Goal: Task Accomplishment & Management: Complete application form

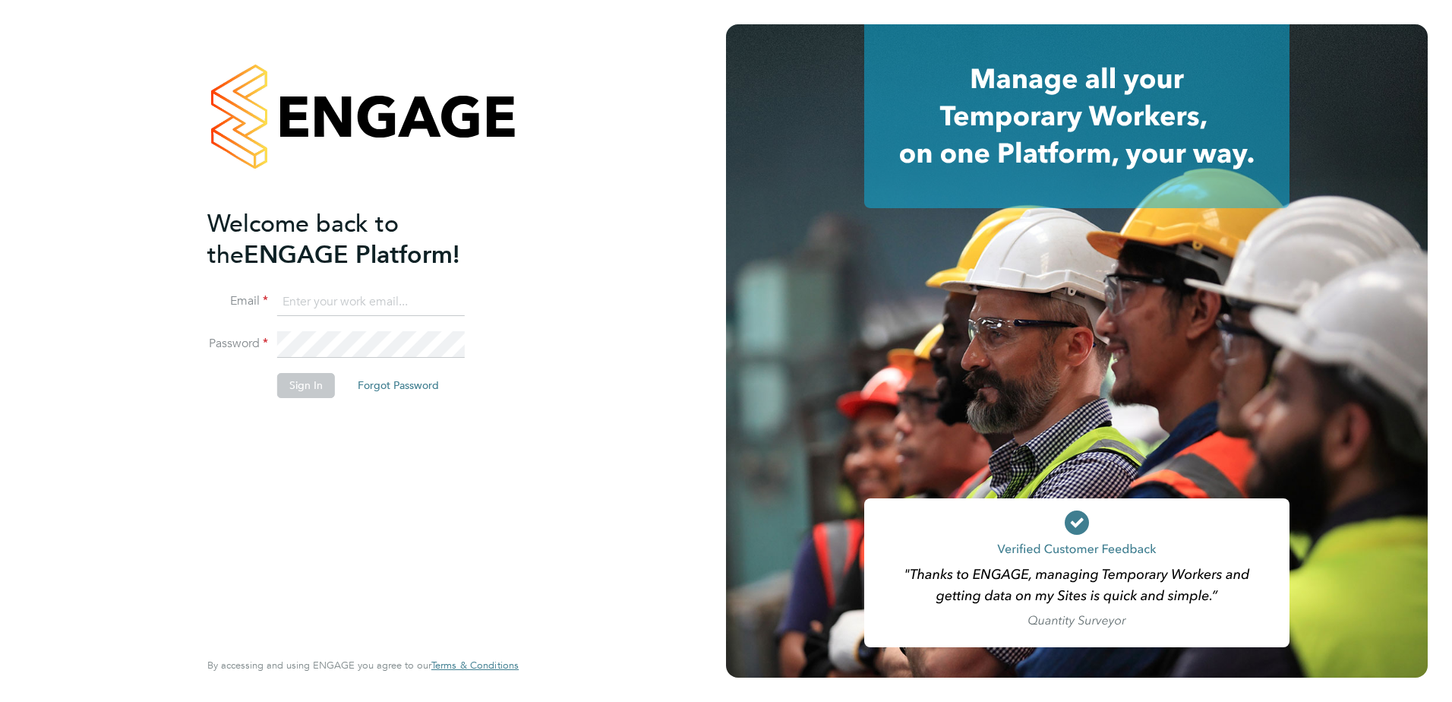
type input "[EMAIL_ADDRESS][DOMAIN_NAME][PERSON_NAME]"
click at [307, 384] on button "Sign In" at bounding box center [306, 385] width 58 height 24
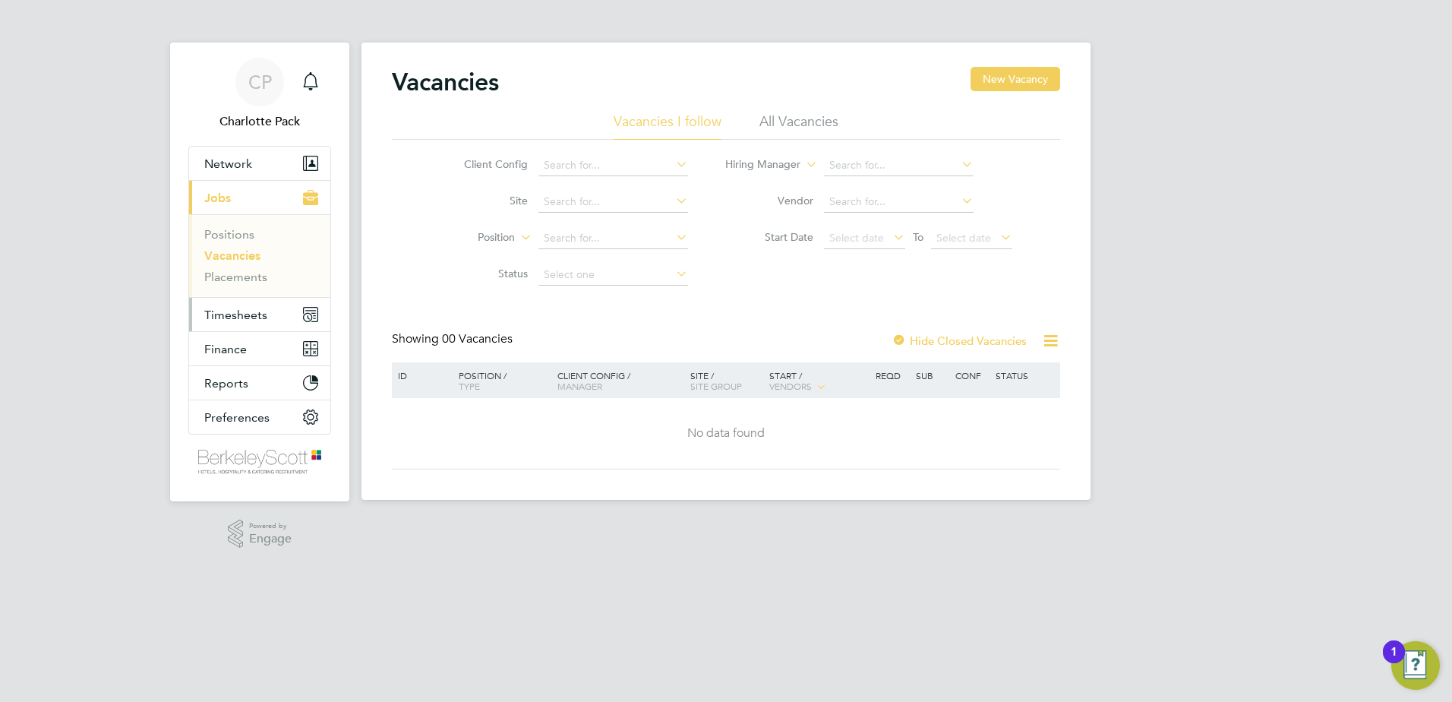
click at [245, 327] on button "Timesheets" at bounding box center [259, 314] width 141 height 33
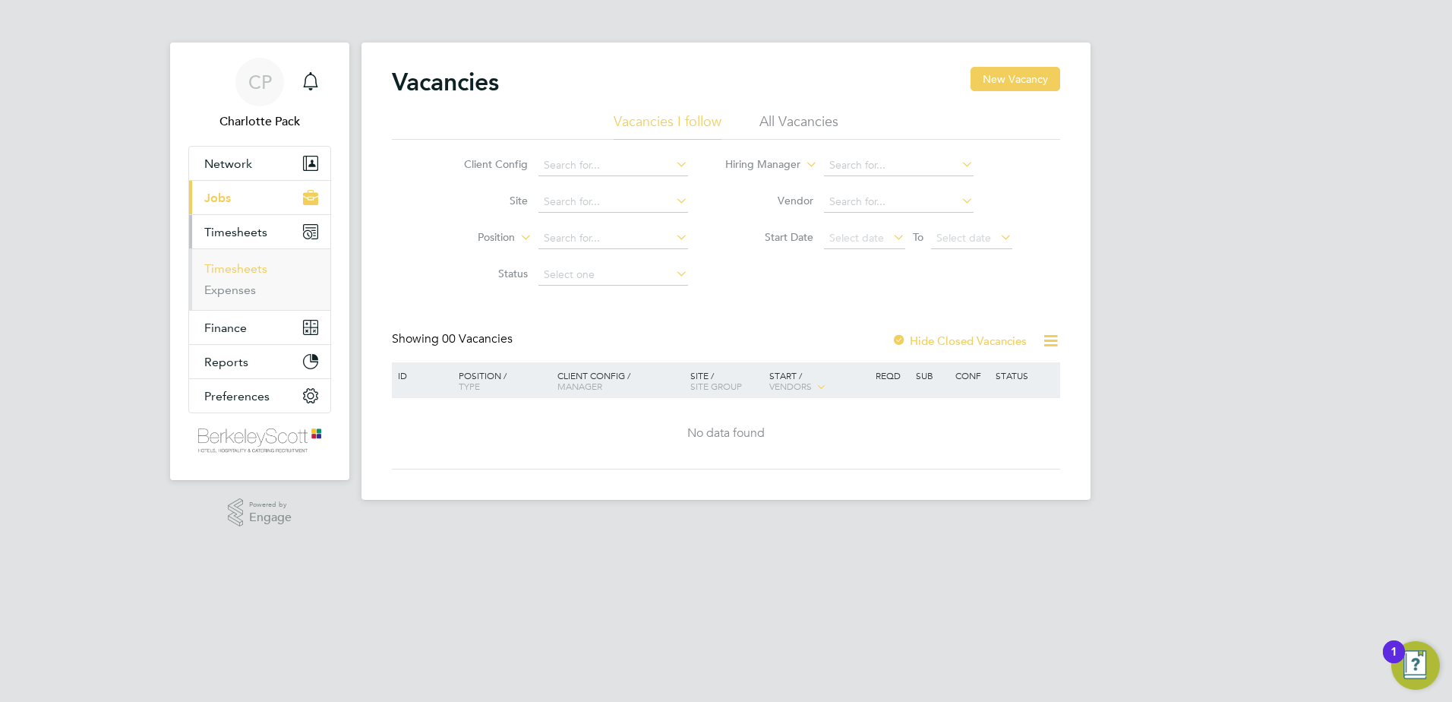
click at [250, 273] on link "Timesheets" at bounding box center [235, 268] width 63 height 14
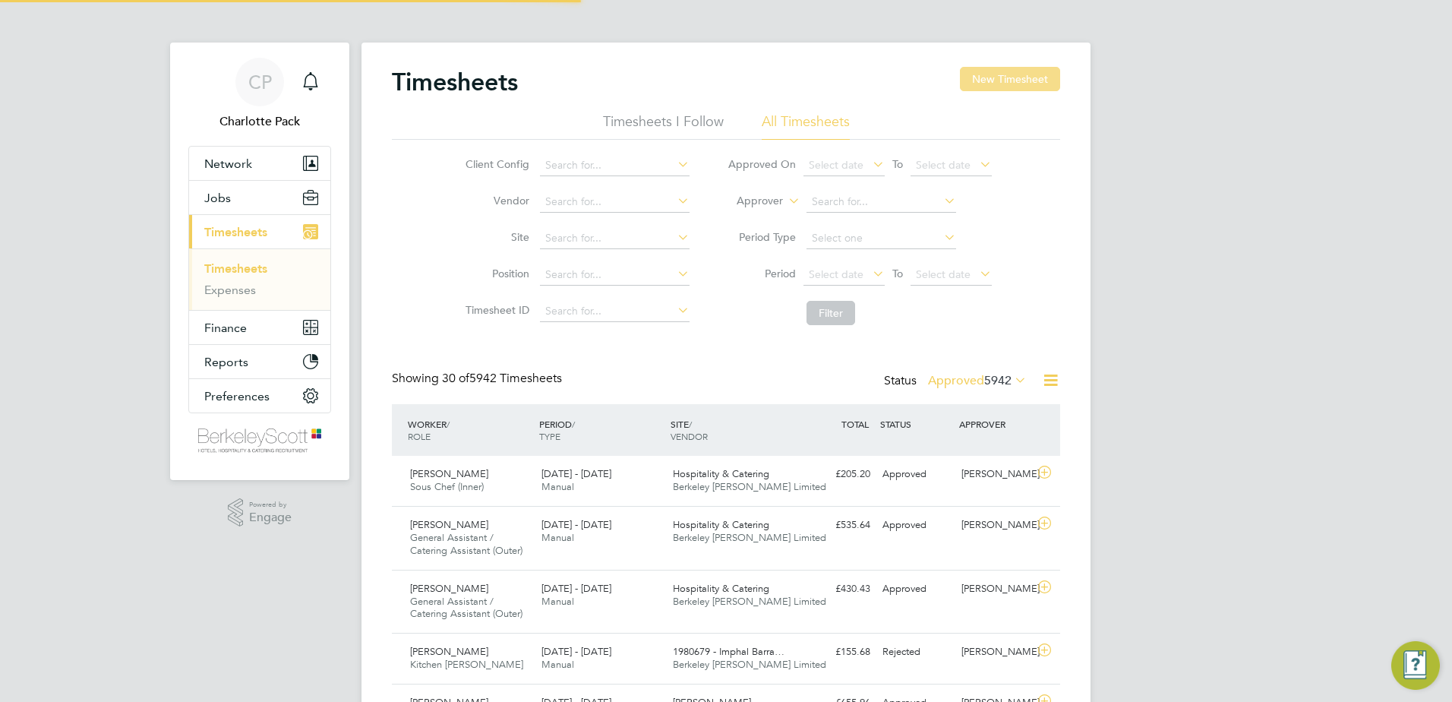
click at [1007, 72] on button "New Timesheet" at bounding box center [1010, 79] width 100 height 24
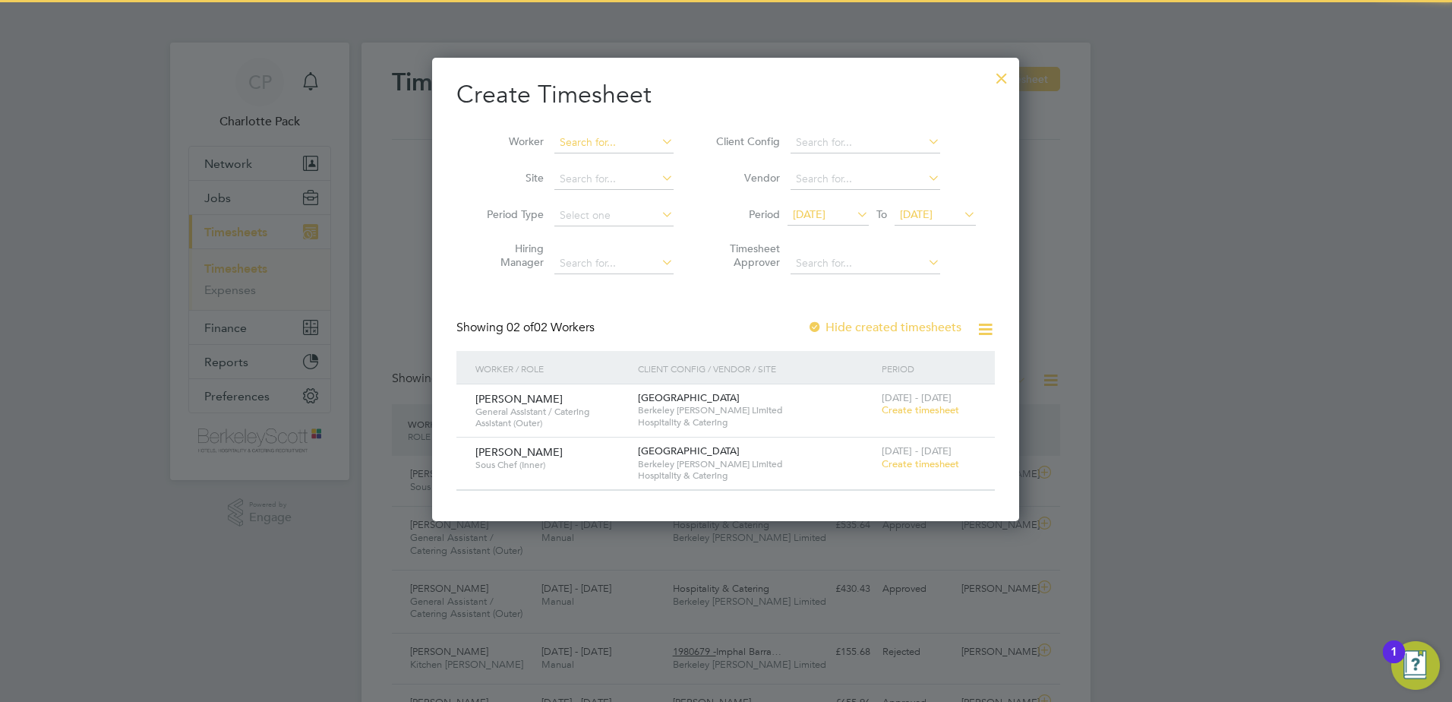
click at [590, 147] on input at bounding box center [614, 142] width 119 height 21
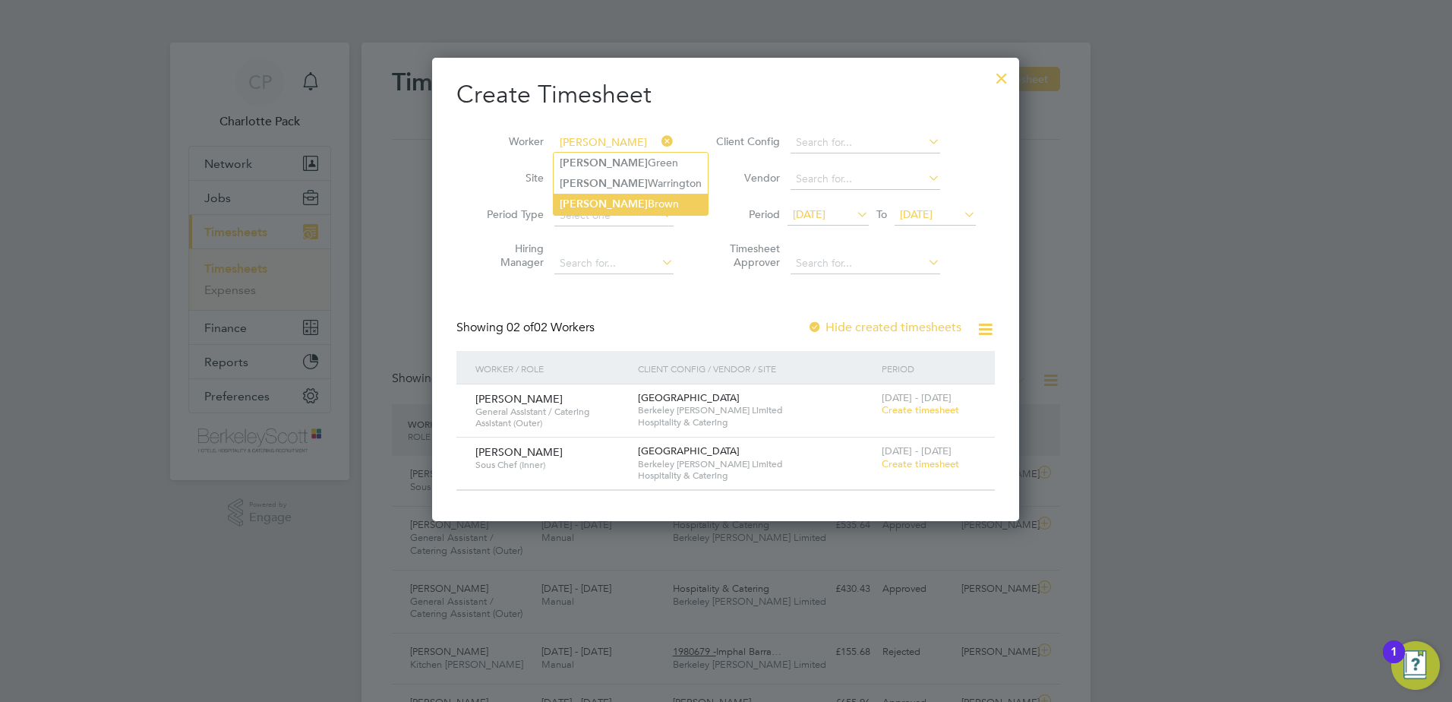
click at [620, 198] on li "Alice Brown" at bounding box center [631, 204] width 154 height 21
type input "Alice Brown"
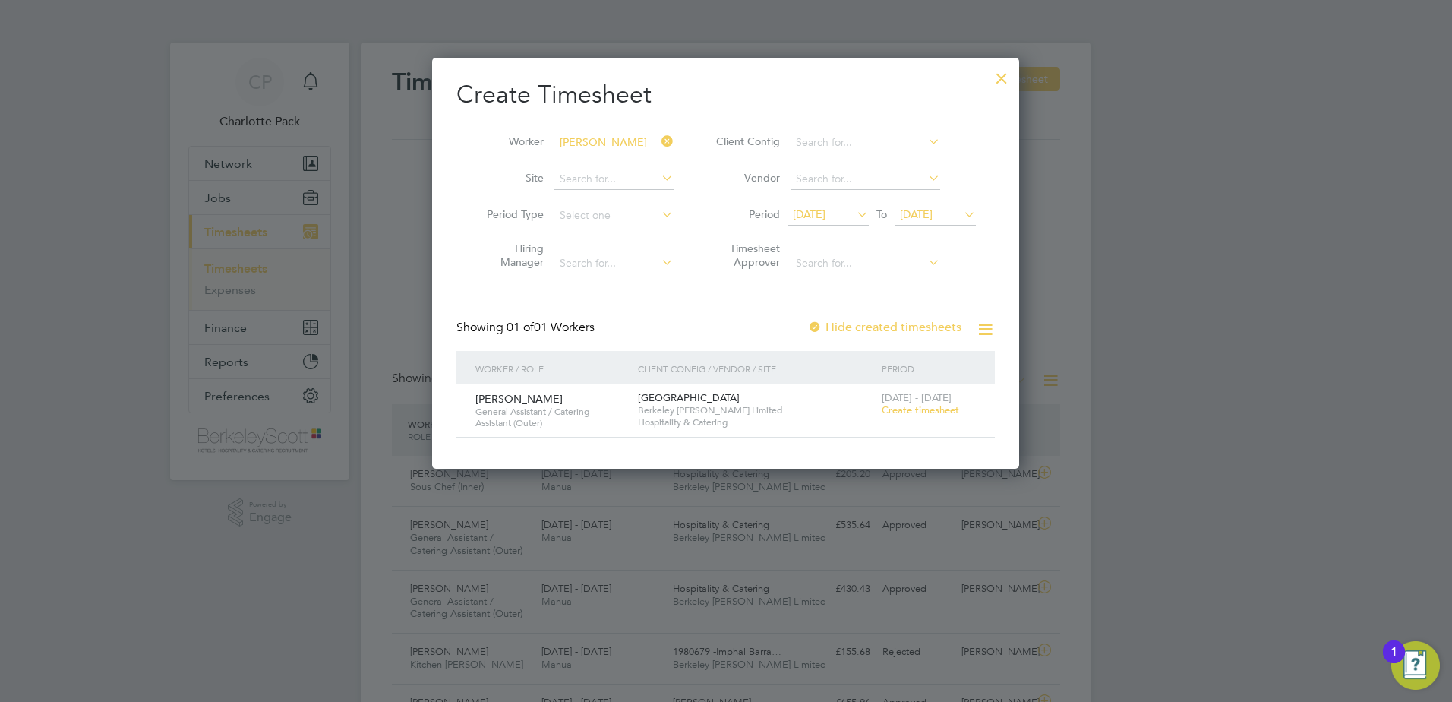
click at [915, 413] on span "Create timesheet" at bounding box center [920, 409] width 77 height 13
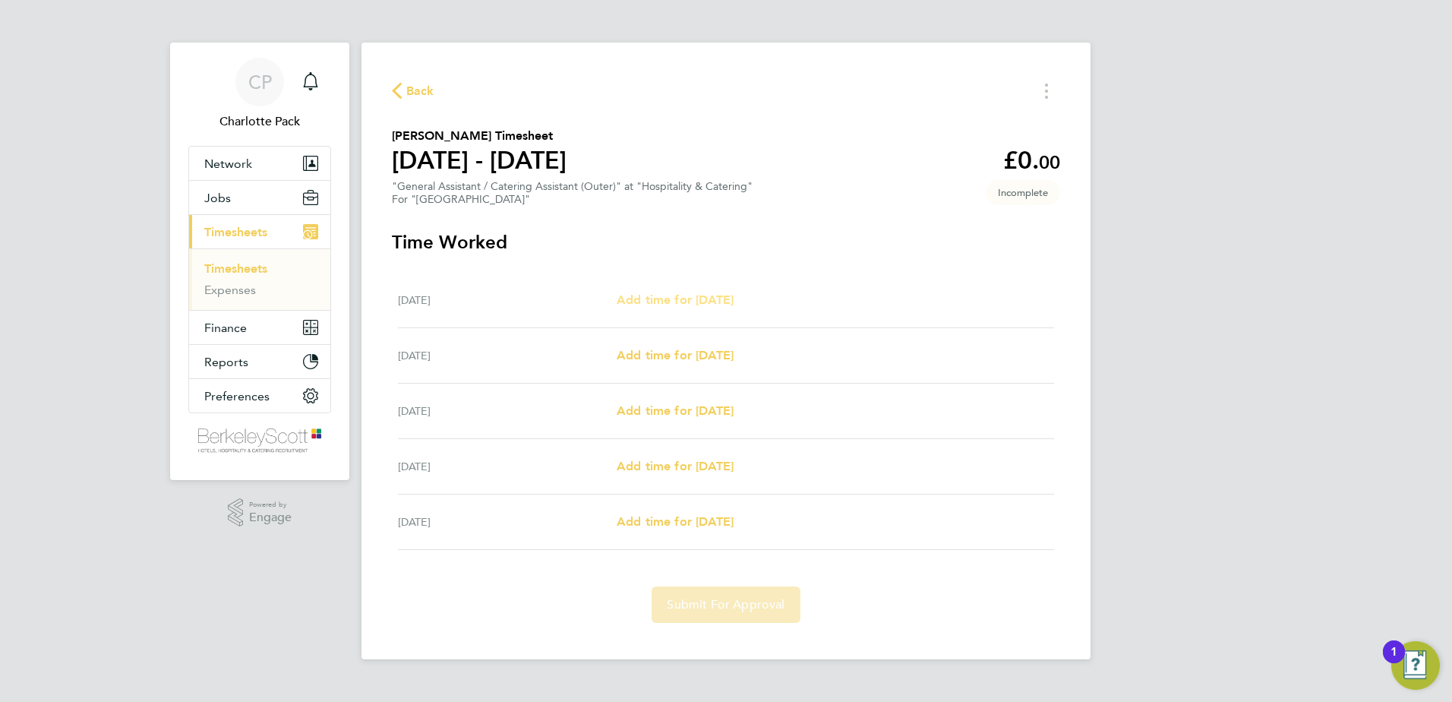
click at [665, 296] on span "Add time for Mon 22 Sep" at bounding box center [675, 299] width 117 height 14
select select "60"
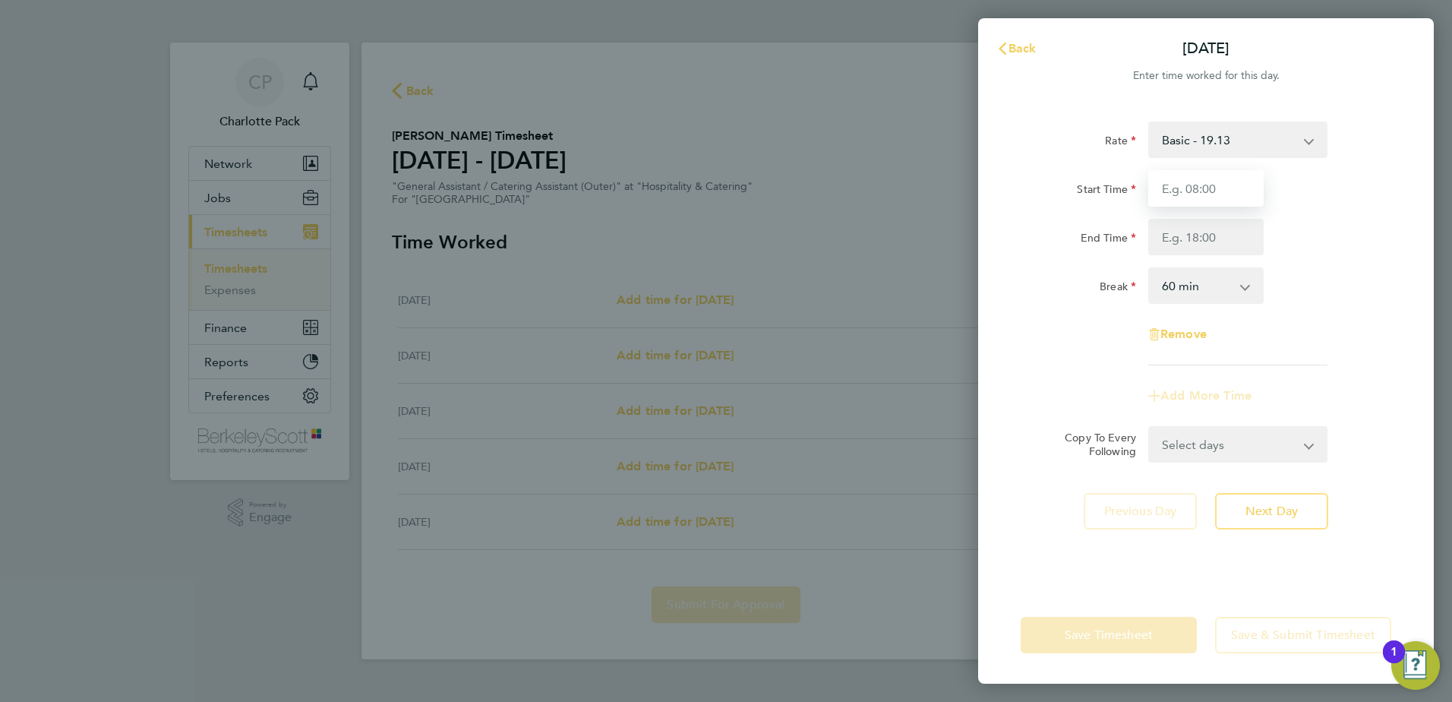
click at [1224, 177] on input "Start Time" at bounding box center [1206, 188] width 115 height 36
type input "08:30"
click at [1207, 250] on input "End Time" at bounding box center [1206, 237] width 115 height 36
type input "15:00"
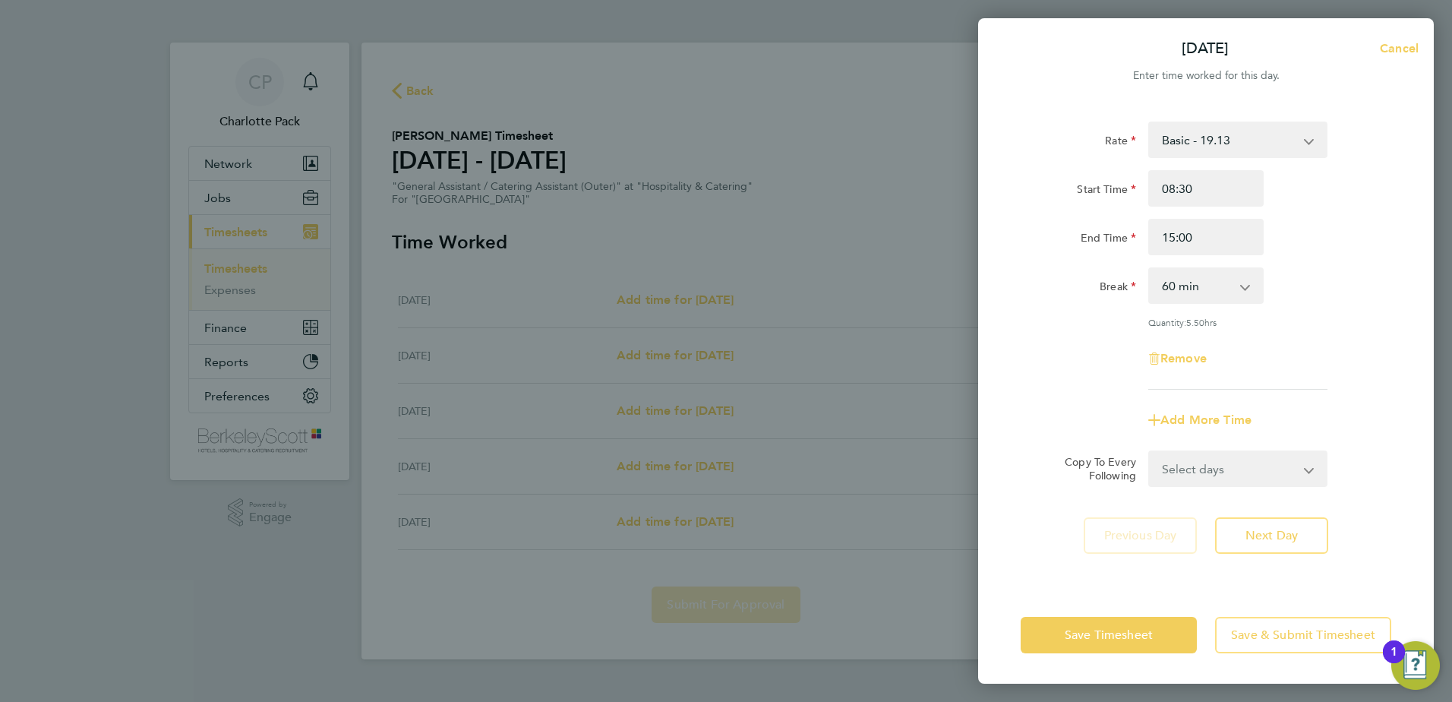
click at [1333, 242] on div "End Time 15:00" at bounding box center [1206, 237] width 383 height 36
click at [1238, 287] on select "0 min 15 min 30 min 45 min 60 min 75 min 90 min" at bounding box center [1197, 285] width 94 height 33
click at [1150, 269] on select "0 min 15 min 30 min 45 min 60 min 75 min 90 min" at bounding box center [1197, 285] width 94 height 33
click at [1354, 257] on div "Rate Basic - 19.13 Start Time 08:30 End Time 15:00 Break 0 min 15 min 30 min 45…" at bounding box center [1206, 256] width 371 height 268
click at [1231, 288] on select "0 min 15 min 30 min 45 min 60 min 75 min 90 min" at bounding box center [1197, 285] width 94 height 33
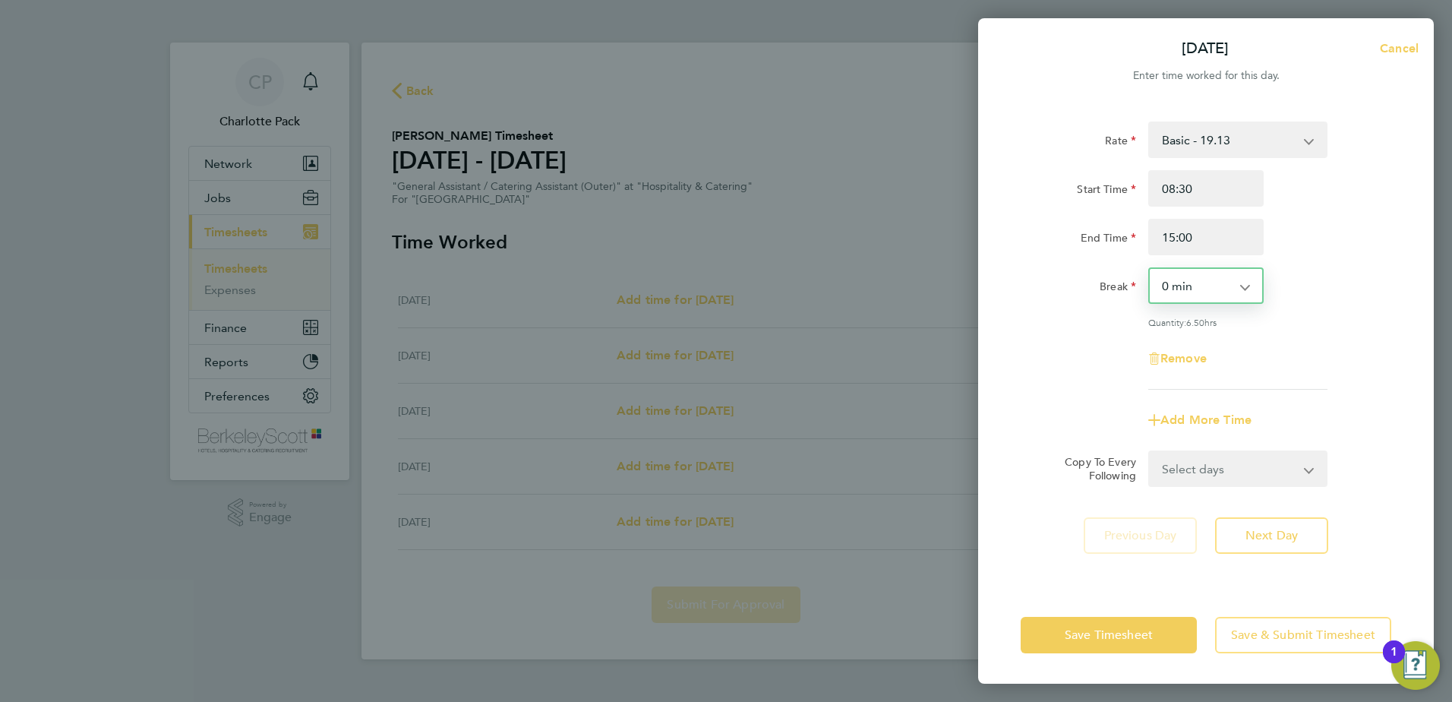
select select "15"
click at [1150, 269] on select "0 min 15 min 30 min 45 min 60 min 75 min 90 min" at bounding box center [1197, 285] width 94 height 33
click at [1213, 237] on input "15:00" at bounding box center [1206, 237] width 115 height 36
type input "15:30"
click at [1294, 234] on div "End Time 15:30" at bounding box center [1206, 237] width 383 height 36
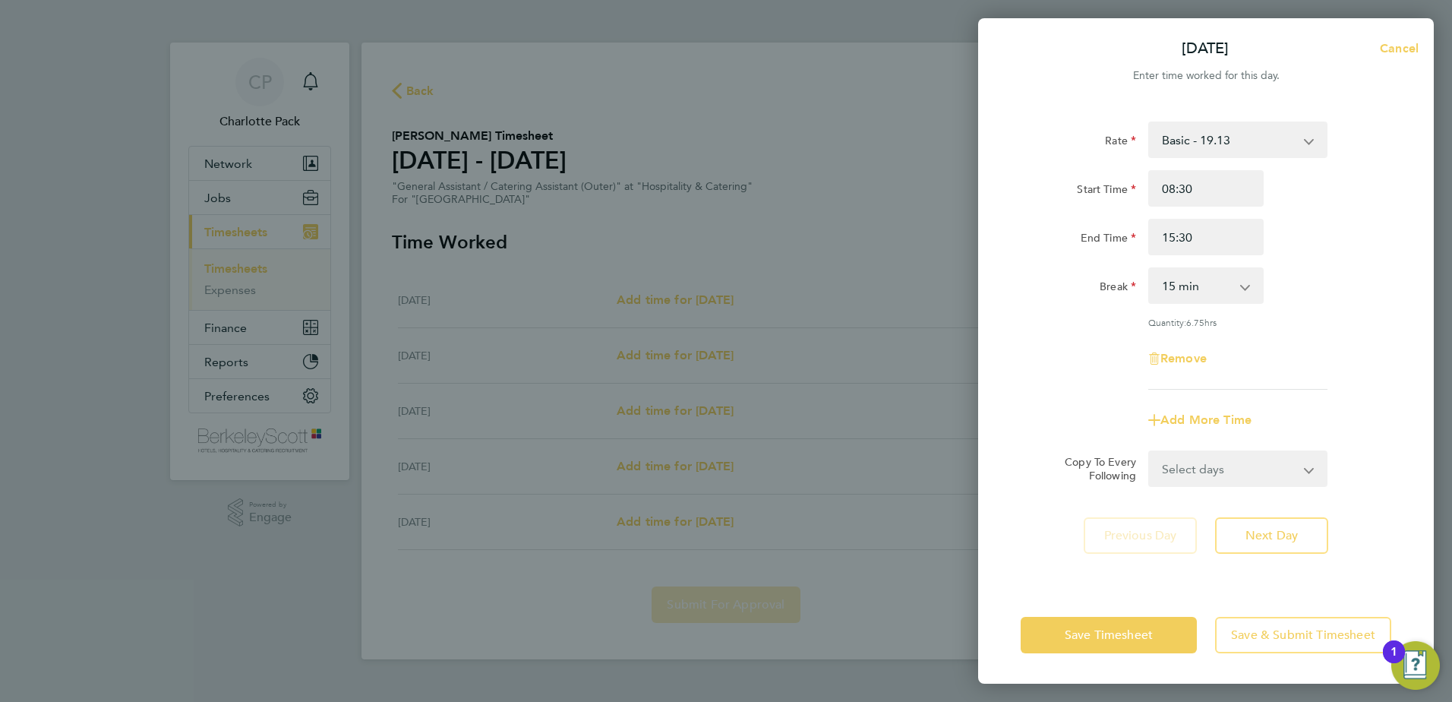
click at [1247, 271] on app-icon-cross-button at bounding box center [1253, 285] width 18 height 33
click at [1181, 292] on select "0 min 15 min 30 min 45 min 60 min 75 min 90 min" at bounding box center [1197, 285] width 94 height 33
select select "0"
click at [1150, 269] on select "0 min 15 min 30 min 45 min 60 min 75 min 90 min" at bounding box center [1197, 285] width 94 height 33
click at [1309, 269] on div "Break 0 min 15 min 30 min 45 min 60 min 75 min 90 min" at bounding box center [1206, 285] width 383 height 36
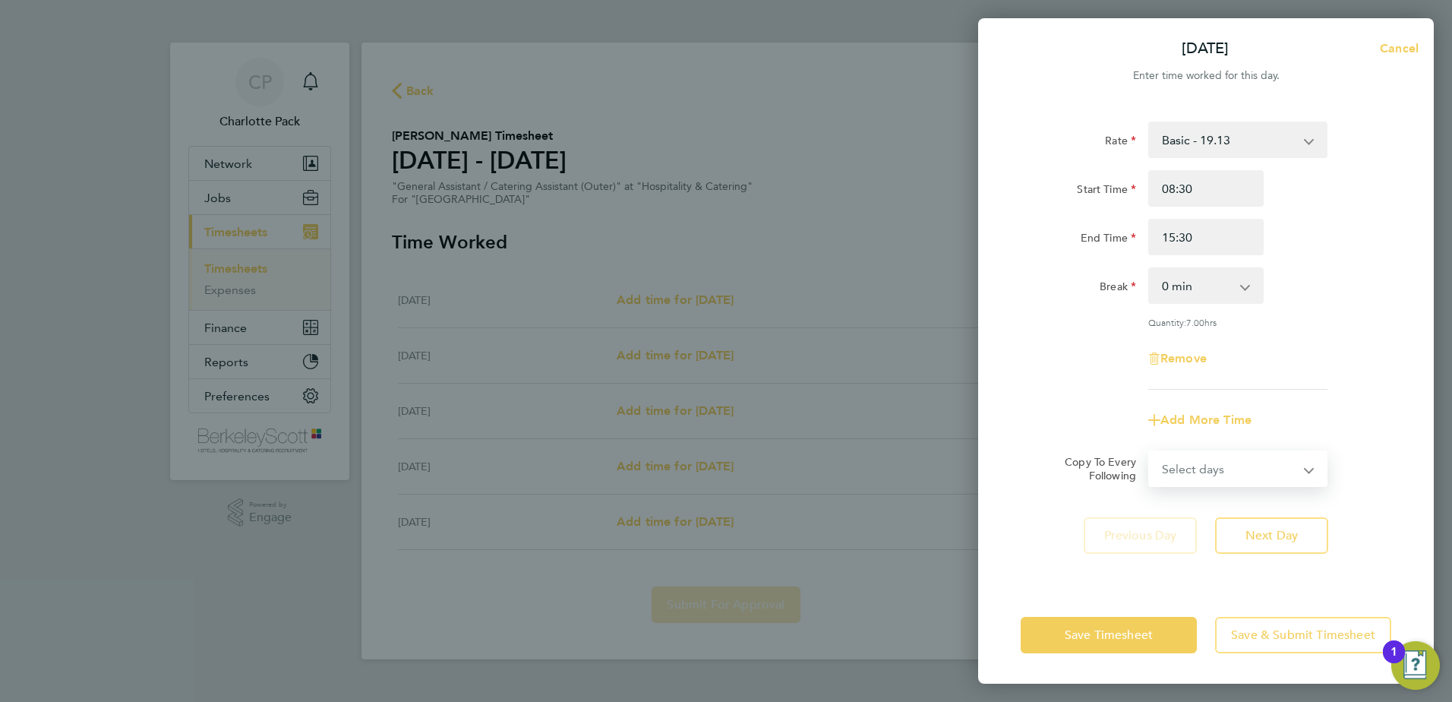
drag, startPoint x: 1225, startPoint y: 466, endPoint x: 1228, endPoint y: 475, distance: 8.9
click at [1225, 466] on select "Select days Day Tuesday Wednesday Thursday Friday" at bounding box center [1230, 468] width 160 height 33
select select "FRI"
click at [1150, 452] on select "Select days Day Tuesday Wednesday Thursday Friday" at bounding box center [1230, 468] width 160 height 33
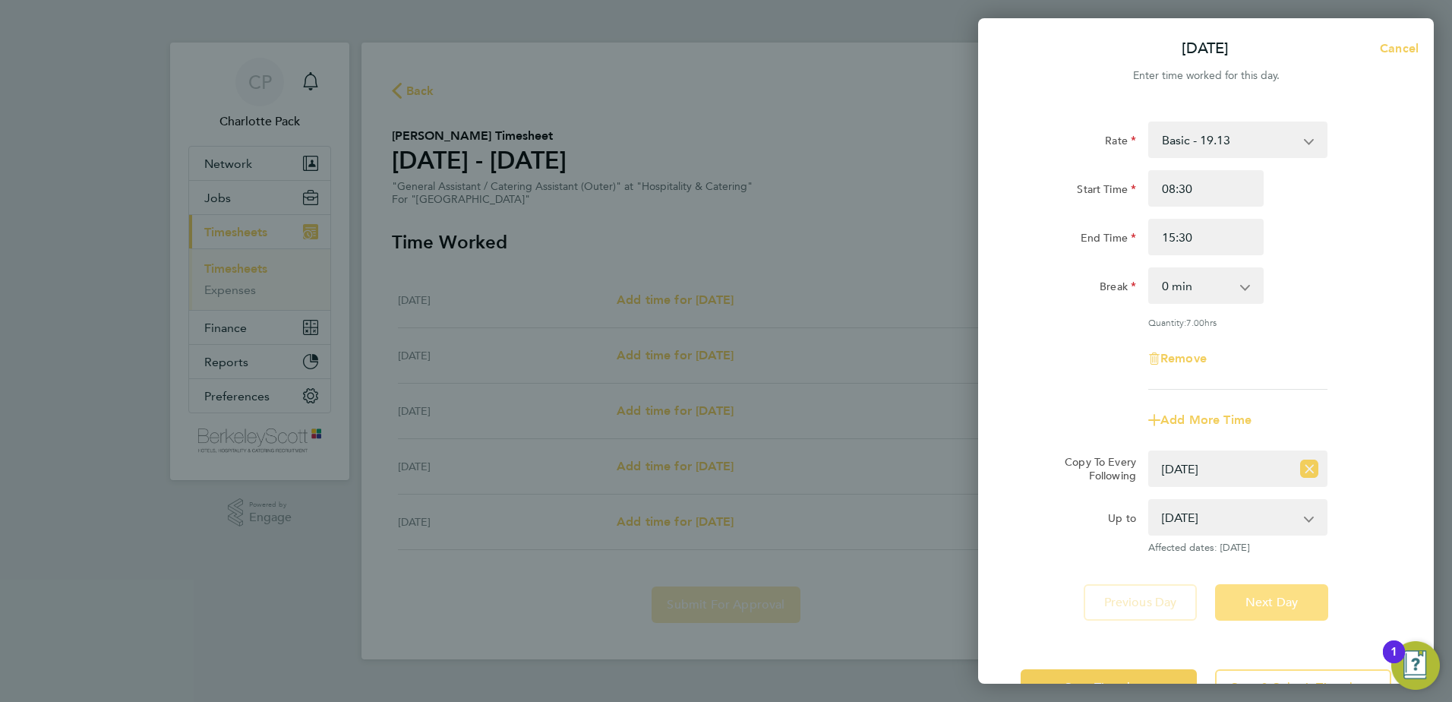
click at [1265, 600] on span "Next Day" at bounding box center [1272, 602] width 52 height 15
select select "60"
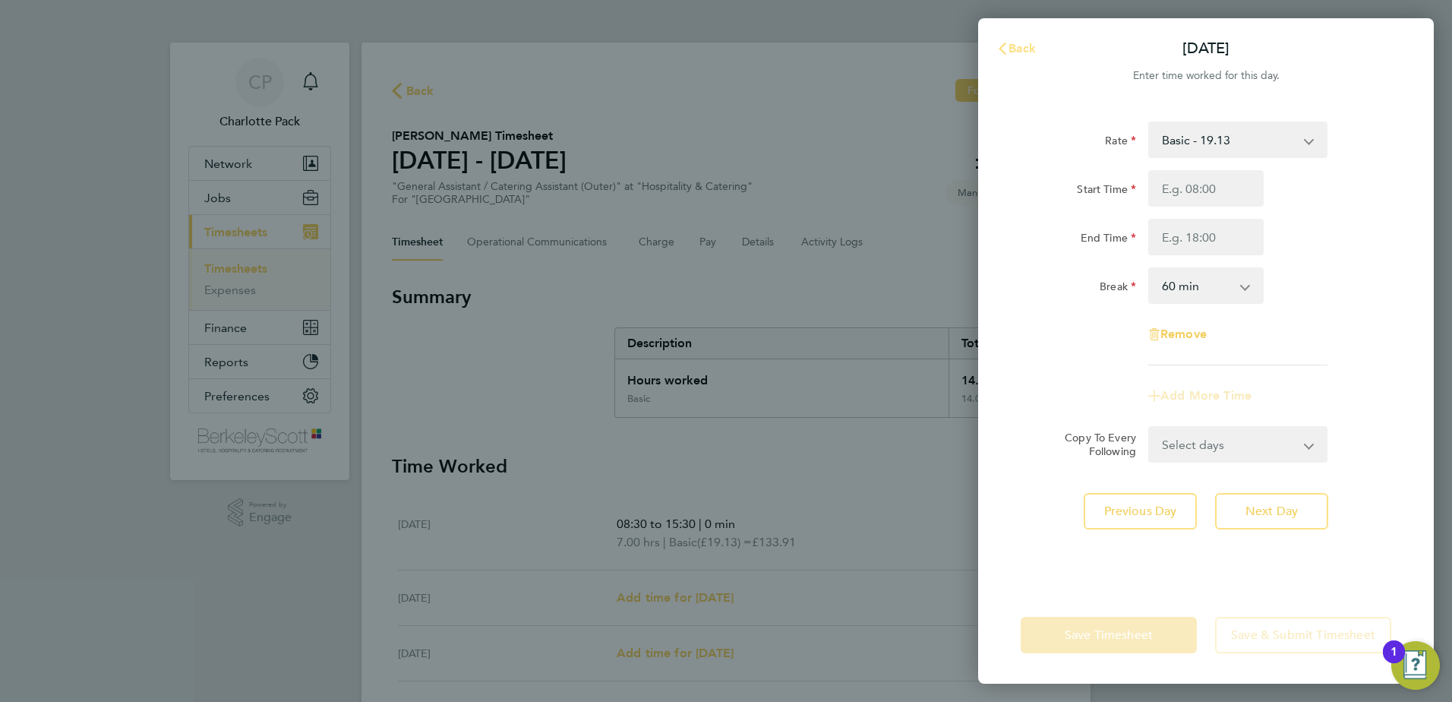
click at [1034, 34] on button "Back" at bounding box center [1016, 48] width 71 height 30
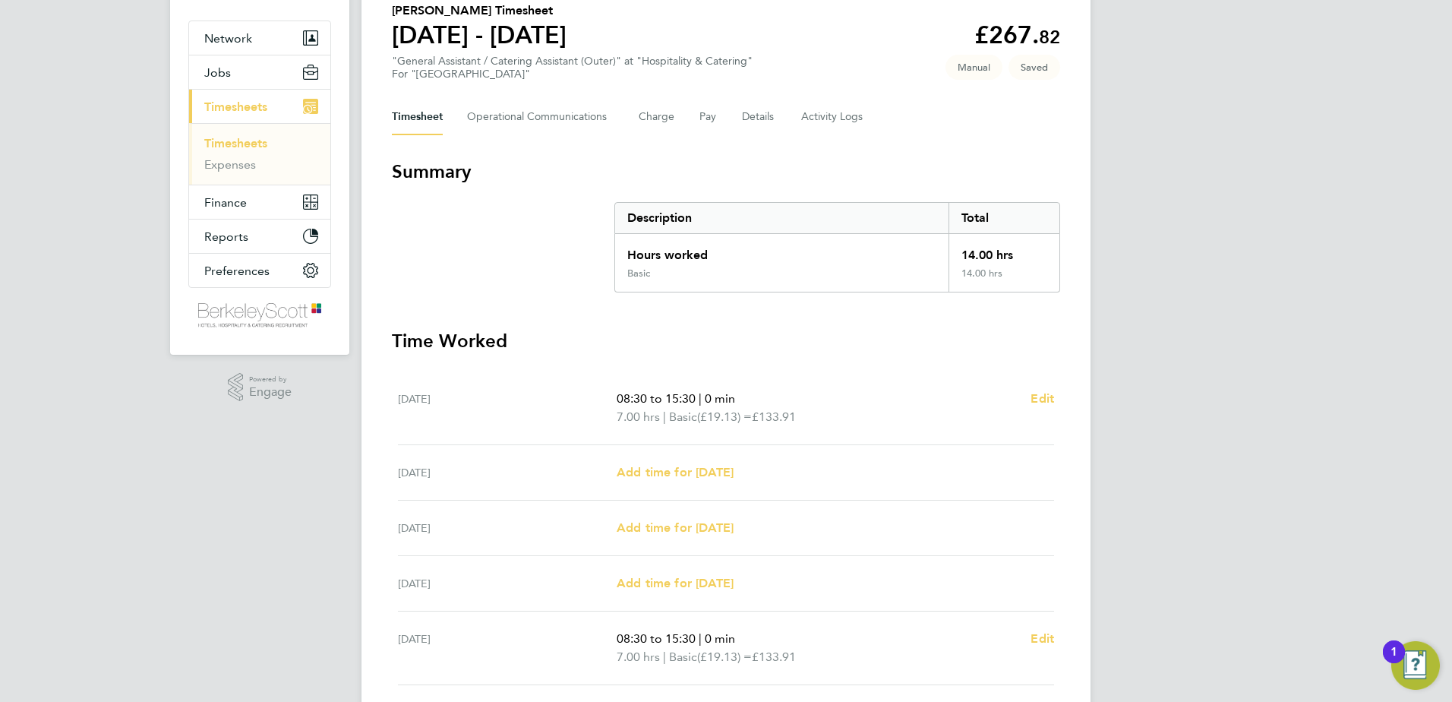
scroll to position [152, 0]
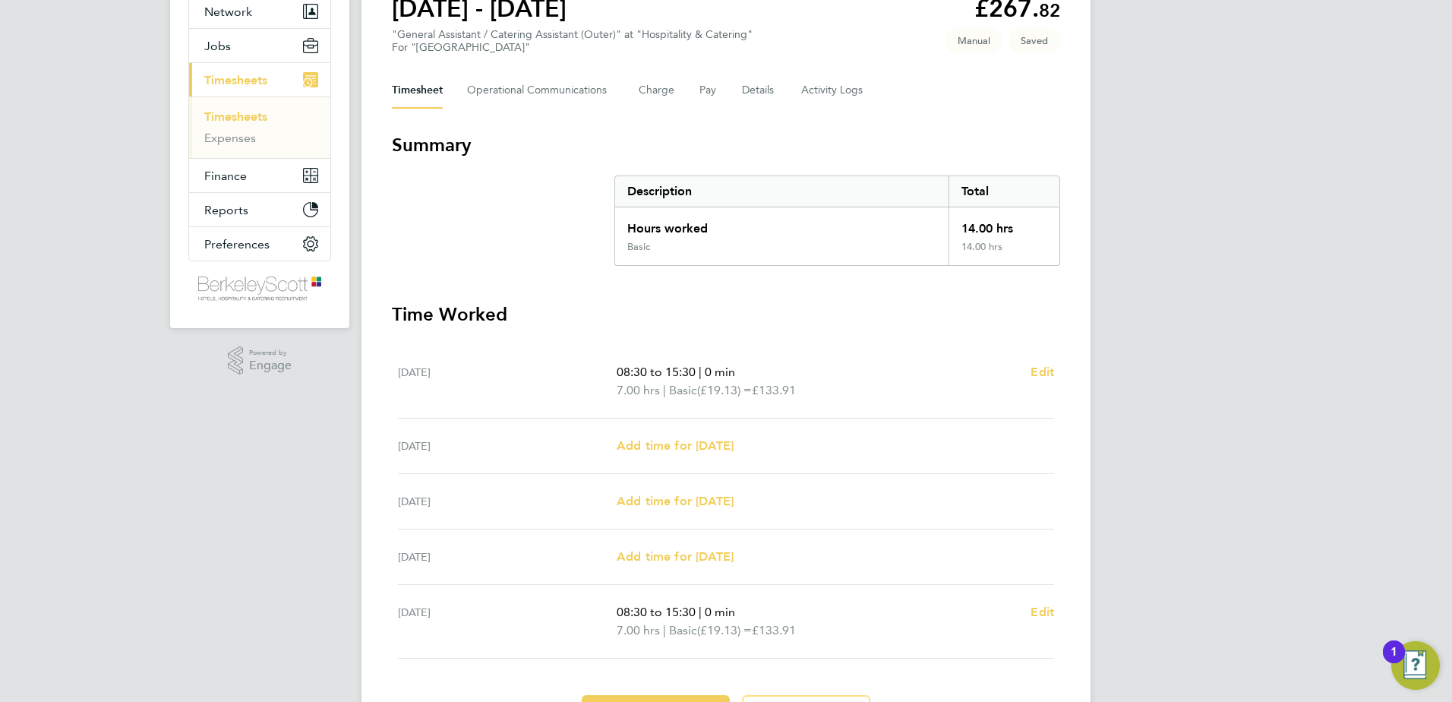
click at [1060, 364] on div "Back Following Alice Brown's Timesheet 22 - 28 Sept 2025 £267. 82 "General Assi…" at bounding box center [726, 329] width 729 height 877
click at [1044, 371] on span "Edit" at bounding box center [1043, 372] width 24 height 14
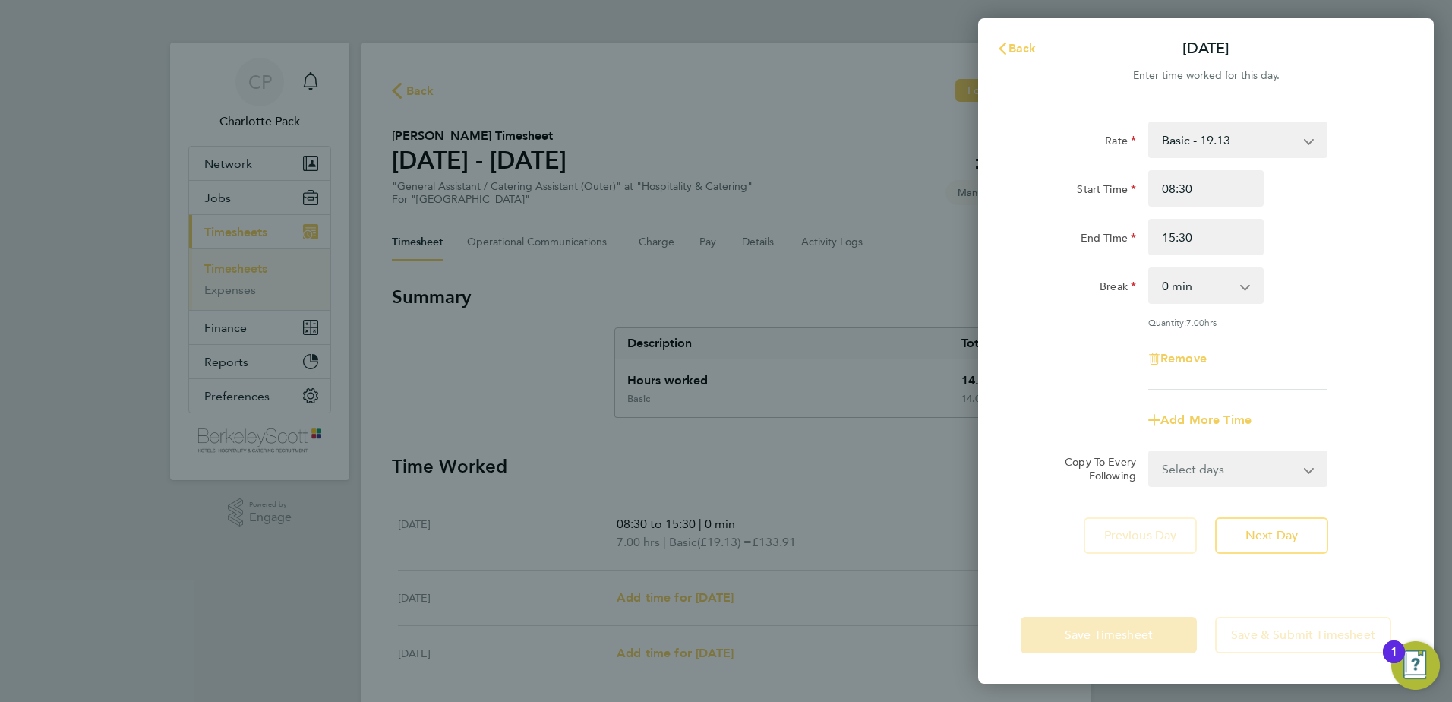
click at [1169, 373] on div "Remove" at bounding box center [1206, 358] width 128 height 36
click at [1177, 359] on span "Remove" at bounding box center [1184, 358] width 46 height 14
select select "null"
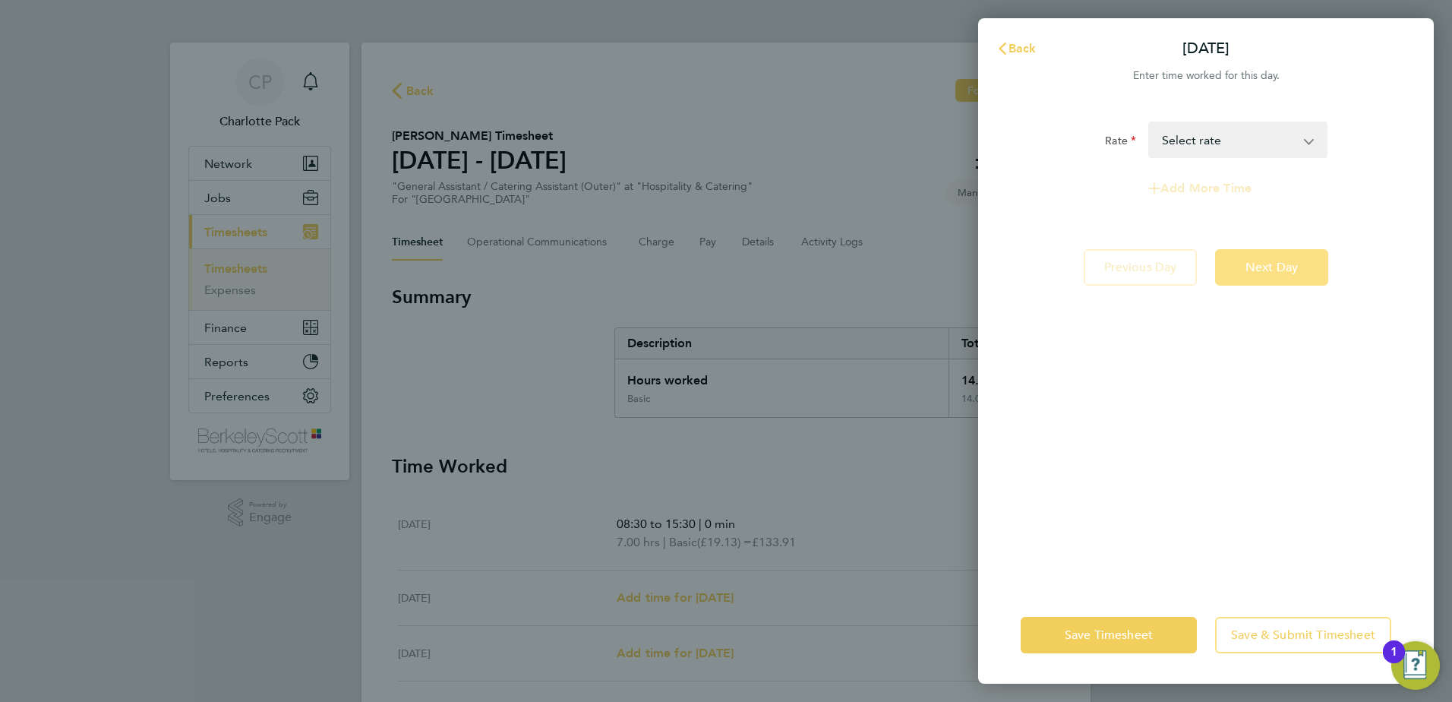
click at [1275, 258] on button "Next Day" at bounding box center [1271, 267] width 113 height 36
select select "60"
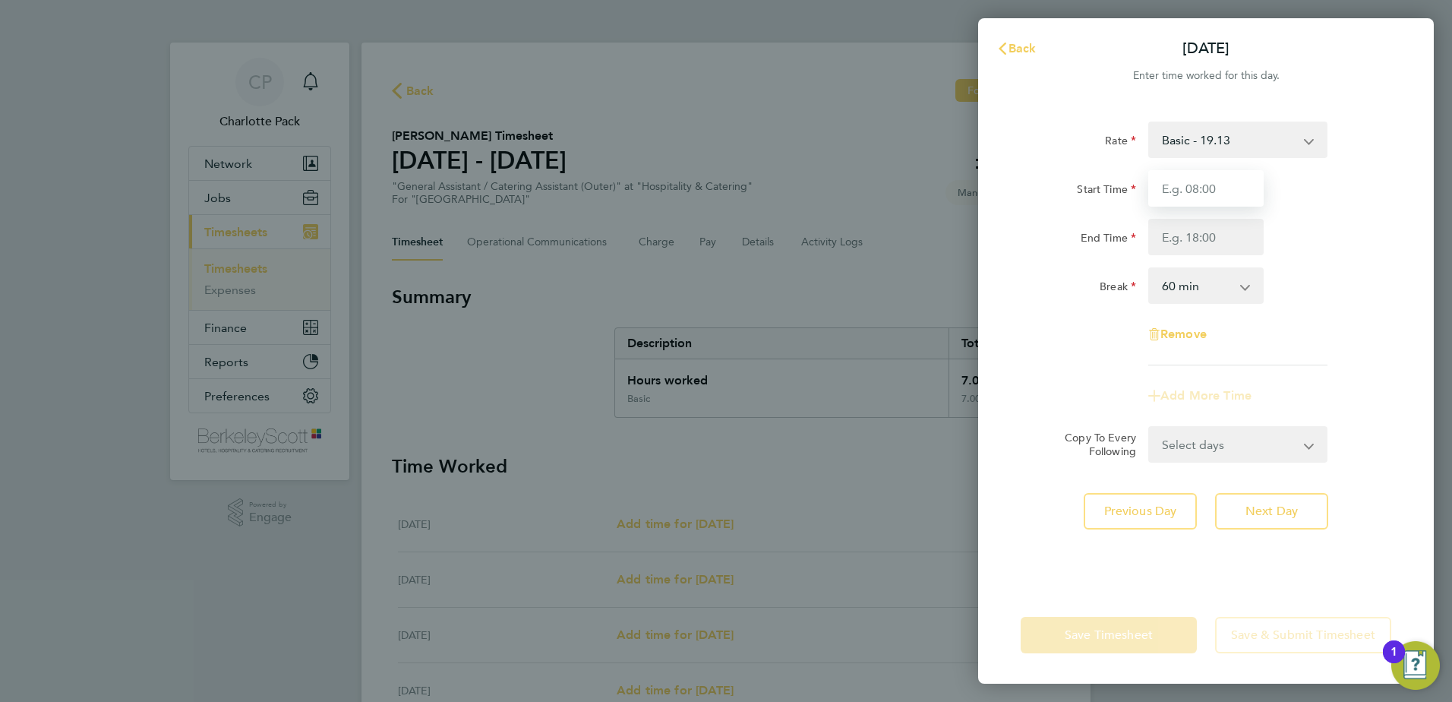
click at [1192, 185] on input "Start Time" at bounding box center [1206, 188] width 115 height 36
type input "08:30"
click at [1223, 227] on input "End Time" at bounding box center [1206, 237] width 115 height 36
type input "15:30"
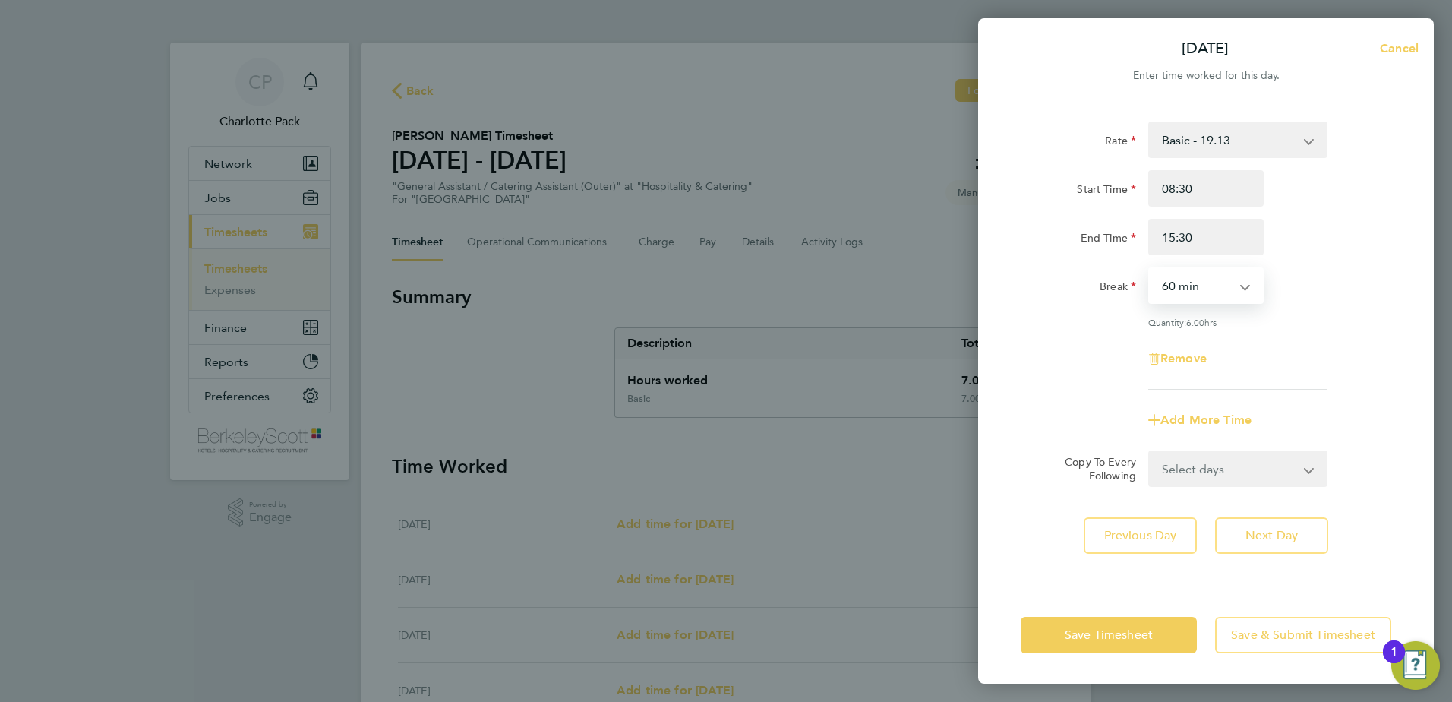
click at [1207, 285] on select "0 min 15 min 30 min 45 min 60 min 75 min 90 min" at bounding box center [1197, 285] width 94 height 33
select select "0"
click at [1150, 269] on select "0 min 15 min 30 min 45 min 60 min 75 min 90 min" at bounding box center [1197, 285] width 94 height 33
click at [1262, 536] on span "Next Day" at bounding box center [1272, 535] width 52 height 15
select select "60"
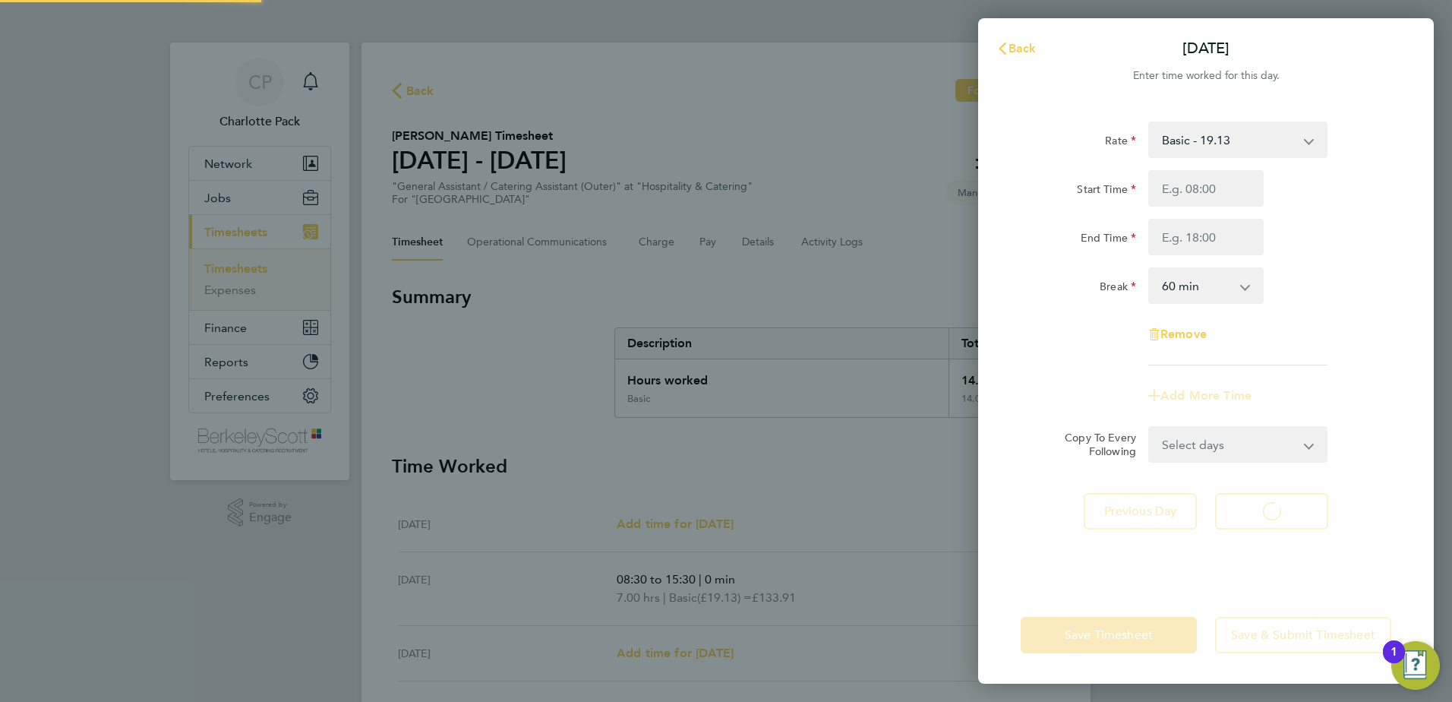
select select "60"
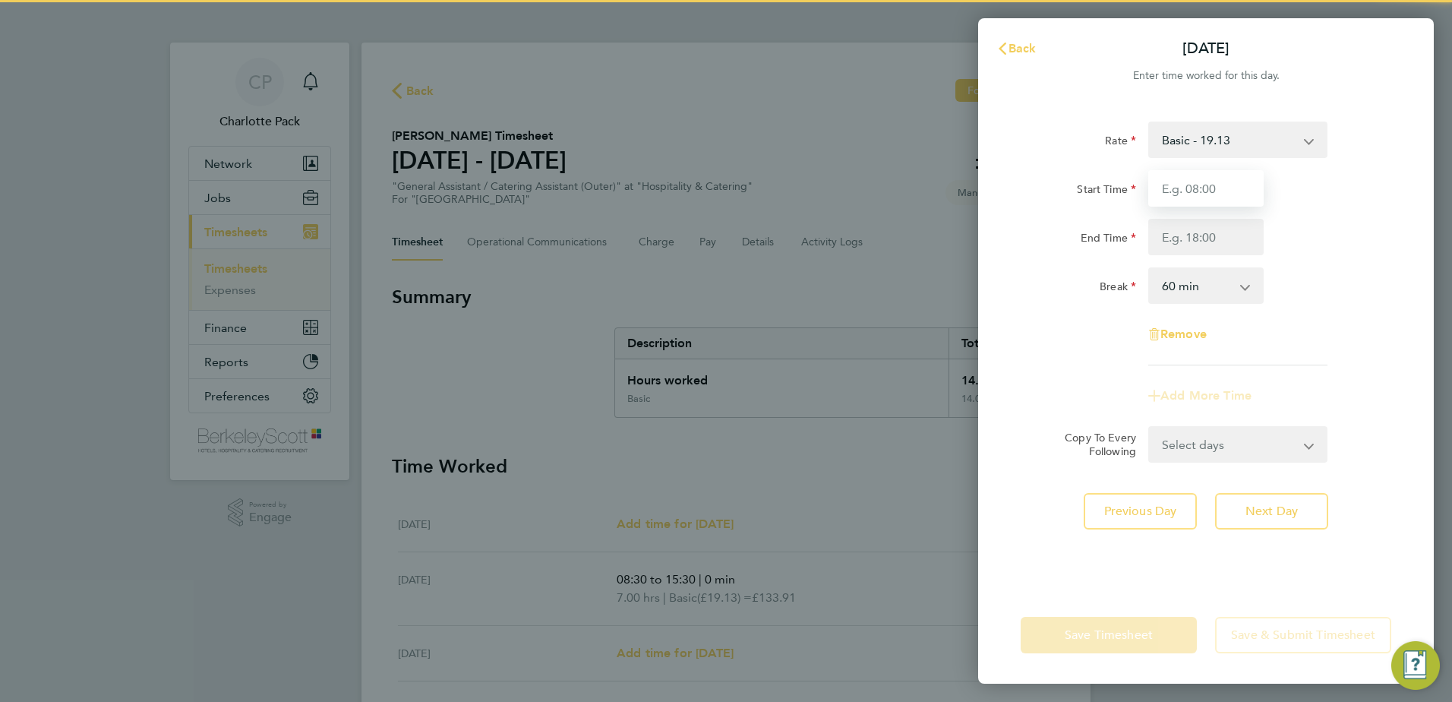
click at [1192, 190] on input "Start Time" at bounding box center [1206, 188] width 115 height 36
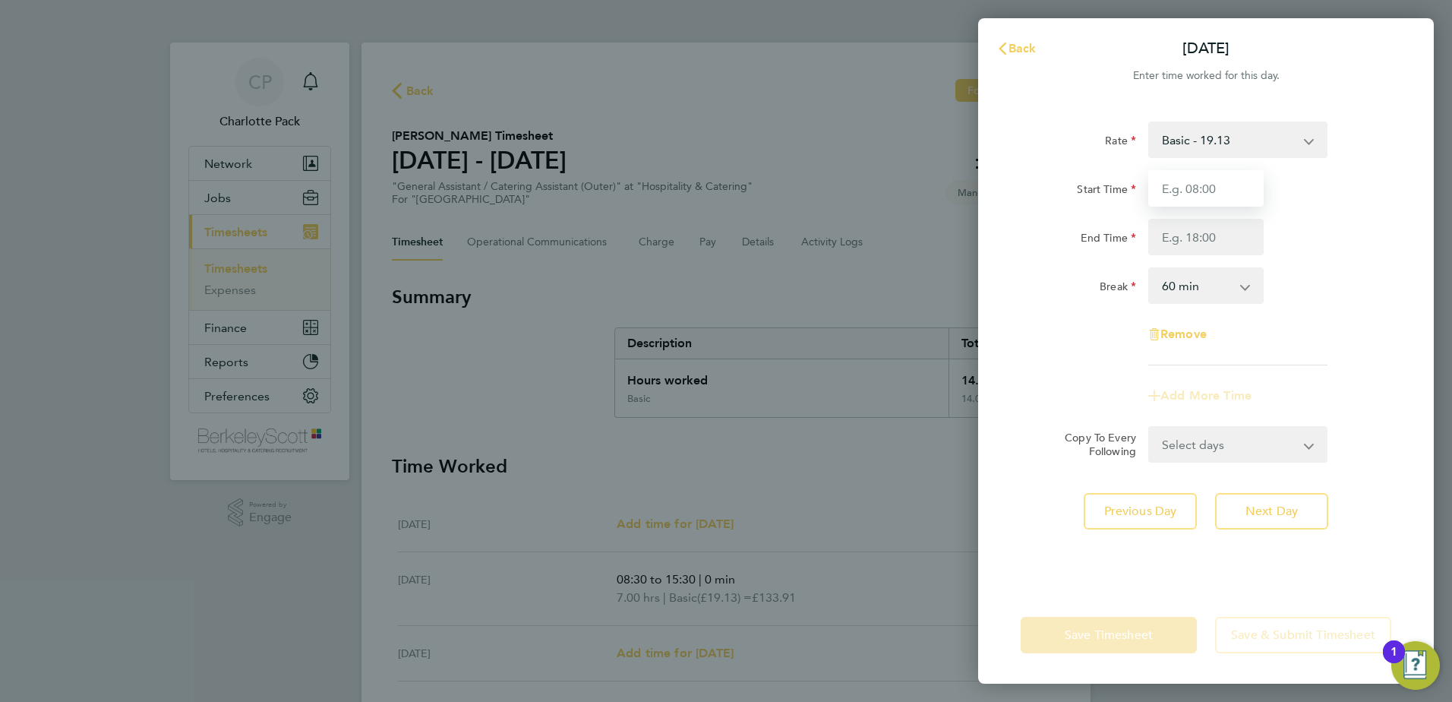
type input "08:30"
click at [1215, 242] on input "End Time" at bounding box center [1206, 237] width 115 height 36
type input "15:30"
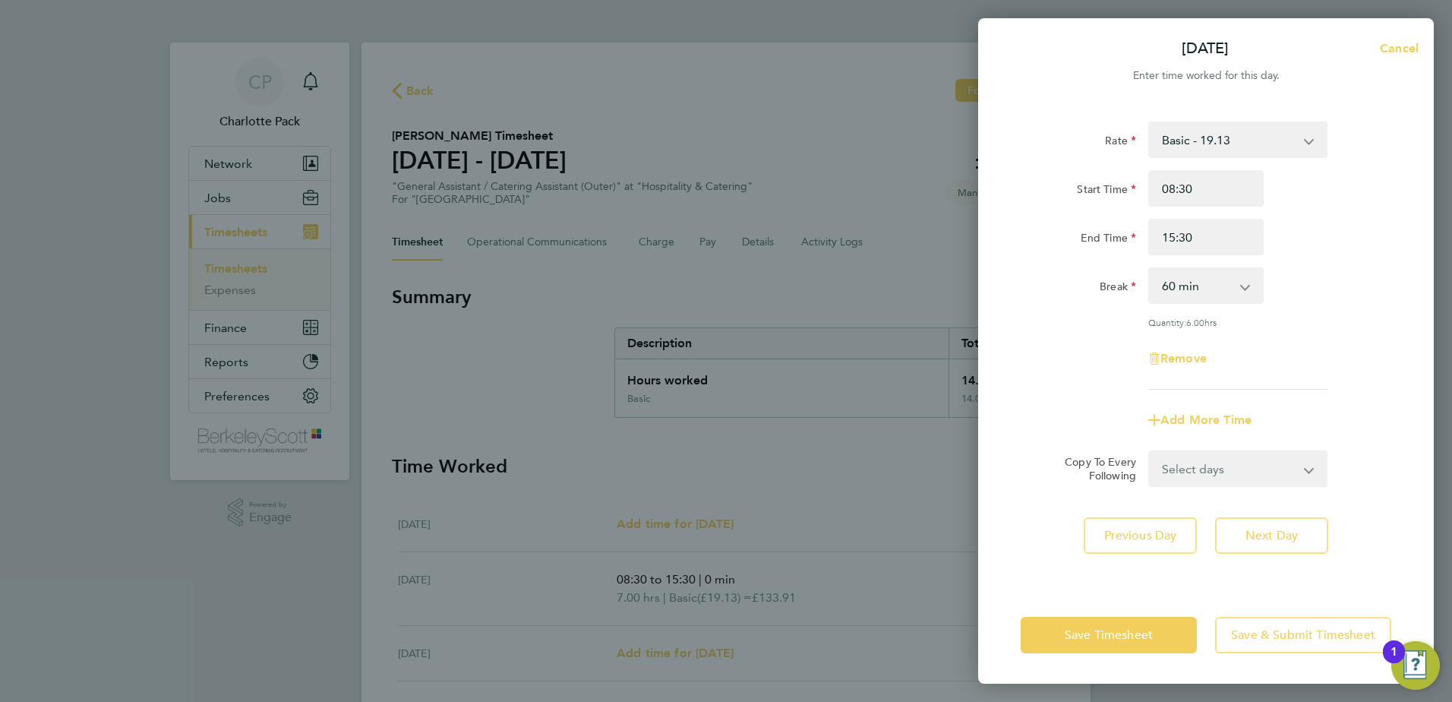
drag, startPoint x: 1213, startPoint y: 280, endPoint x: 1208, endPoint y: 292, distance: 13.3
click at [1213, 280] on select "0 min 15 min 30 min 45 min 60 min 75 min 90 min" at bounding box center [1197, 285] width 94 height 33
select select "0"
click at [1150, 269] on select "0 min 15 min 30 min 45 min 60 min 75 min 90 min" at bounding box center [1197, 285] width 94 height 33
click at [1267, 541] on span "Next Day" at bounding box center [1272, 535] width 52 height 15
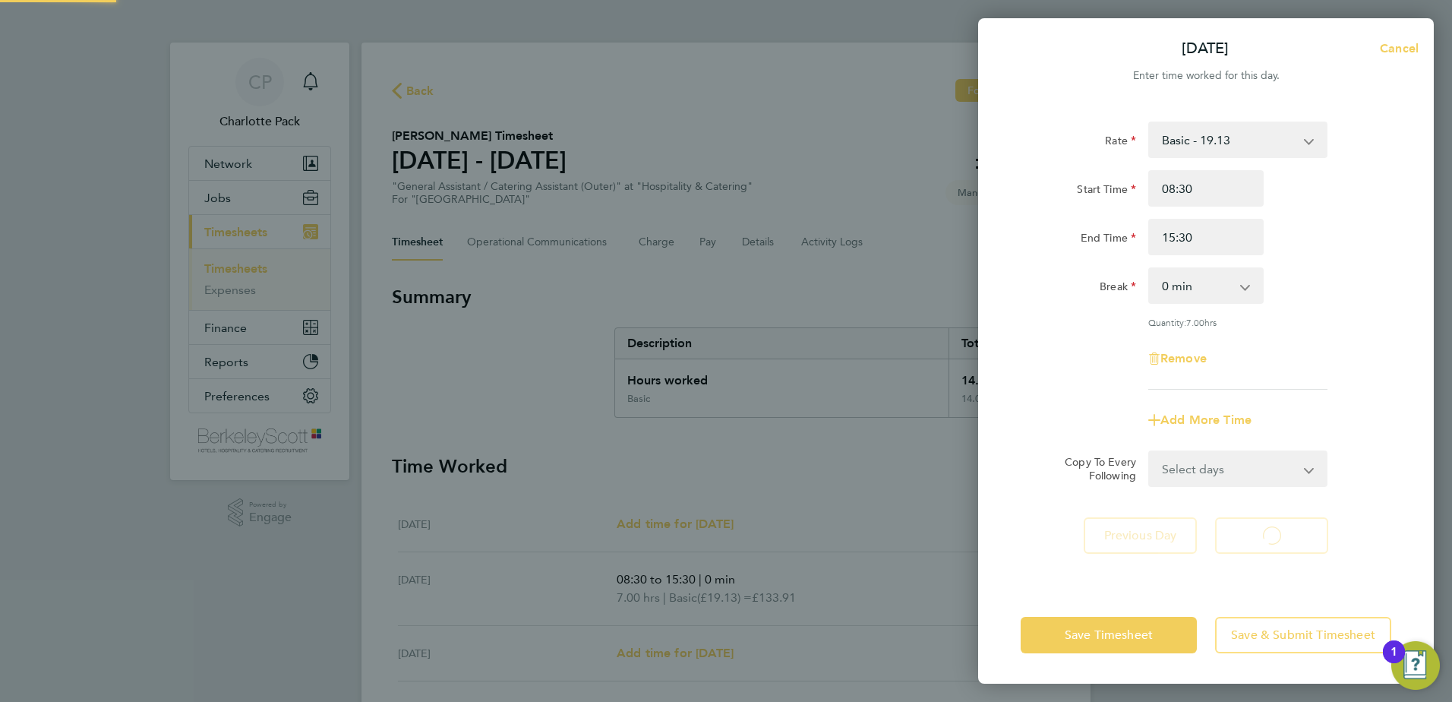
select select "60"
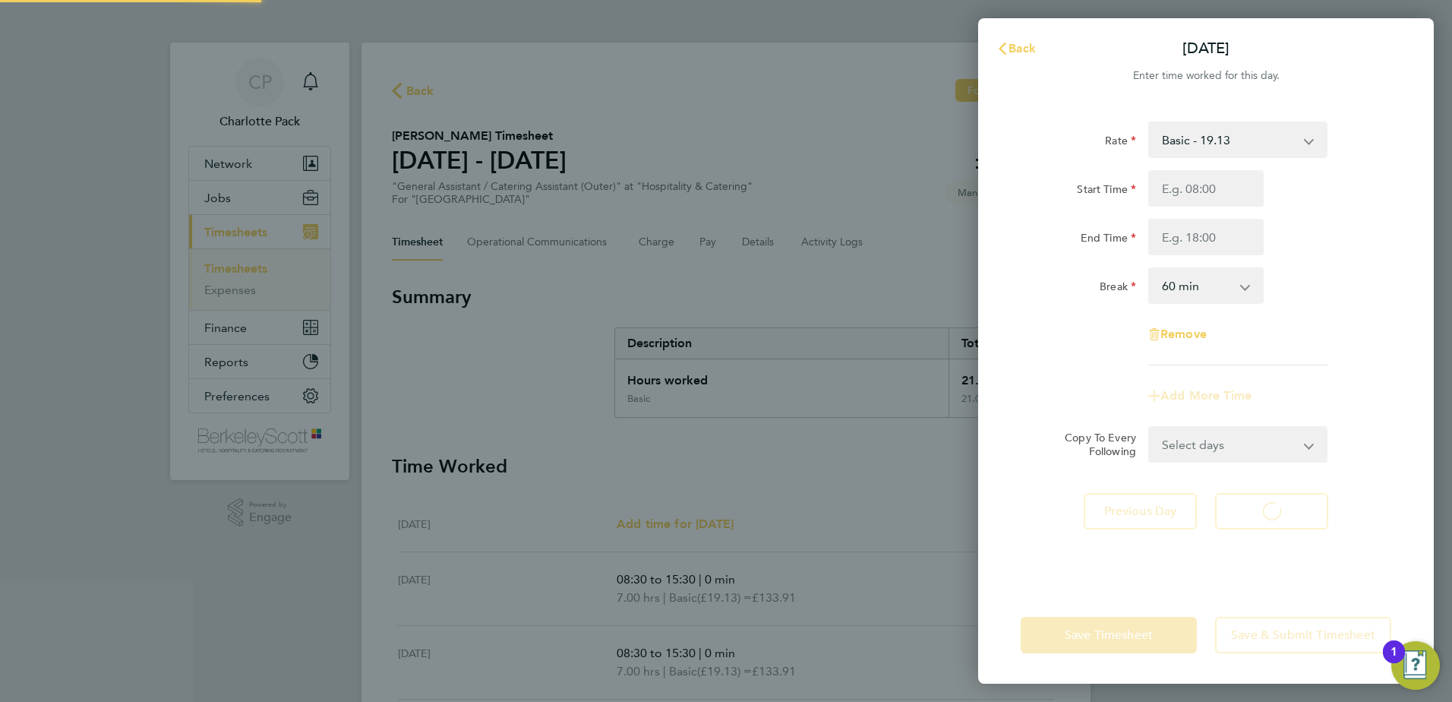
select select "60"
click at [1208, 175] on input "Start Time" at bounding box center [1206, 188] width 115 height 36
type input "08:30"
click at [1171, 231] on input "End Time" at bounding box center [1206, 237] width 115 height 36
type input "15:30"
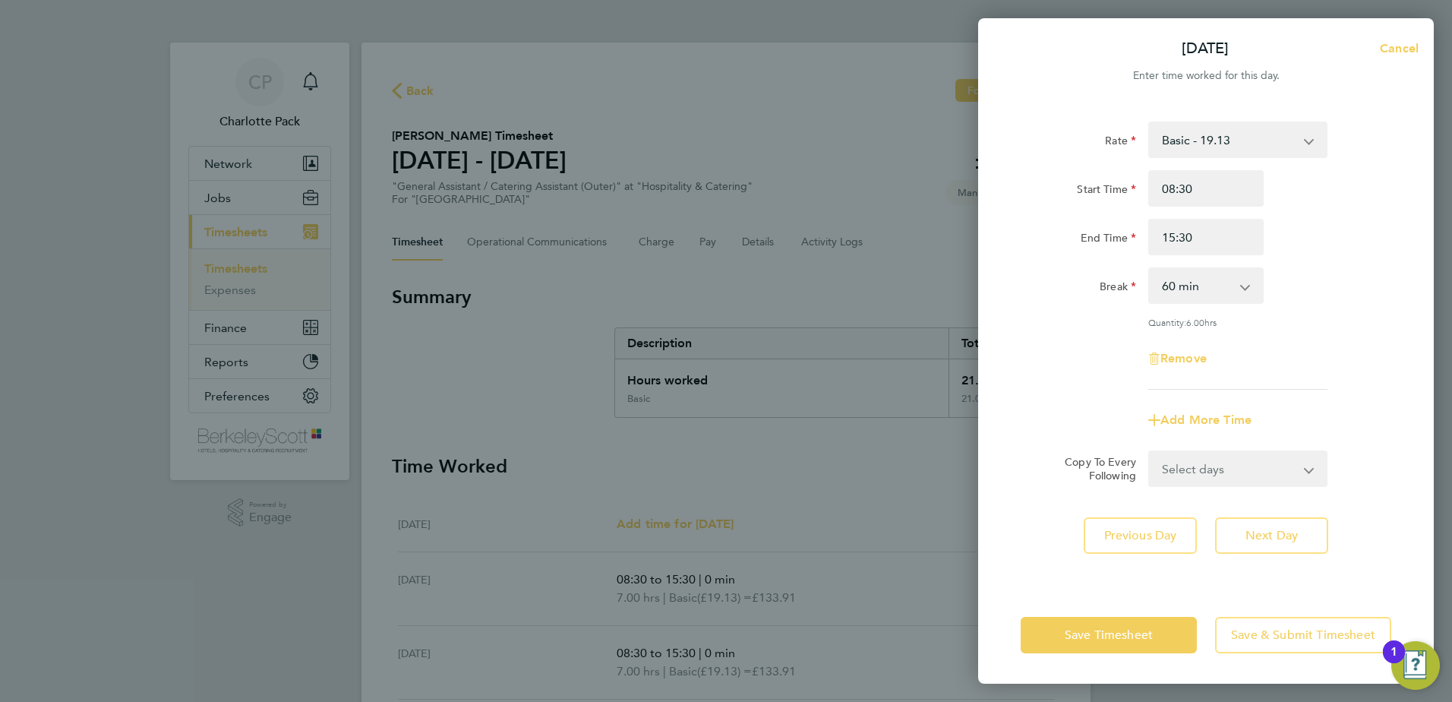
click at [1221, 288] on select "0 min 15 min 30 min 45 min 60 min 75 min 90 min" at bounding box center [1197, 285] width 94 height 33
select select "0"
click at [1150, 269] on select "0 min 15 min 30 min 45 min 60 min 75 min 90 min" at bounding box center [1197, 285] width 94 height 33
click at [1252, 532] on span "Next Day" at bounding box center [1272, 535] width 52 height 15
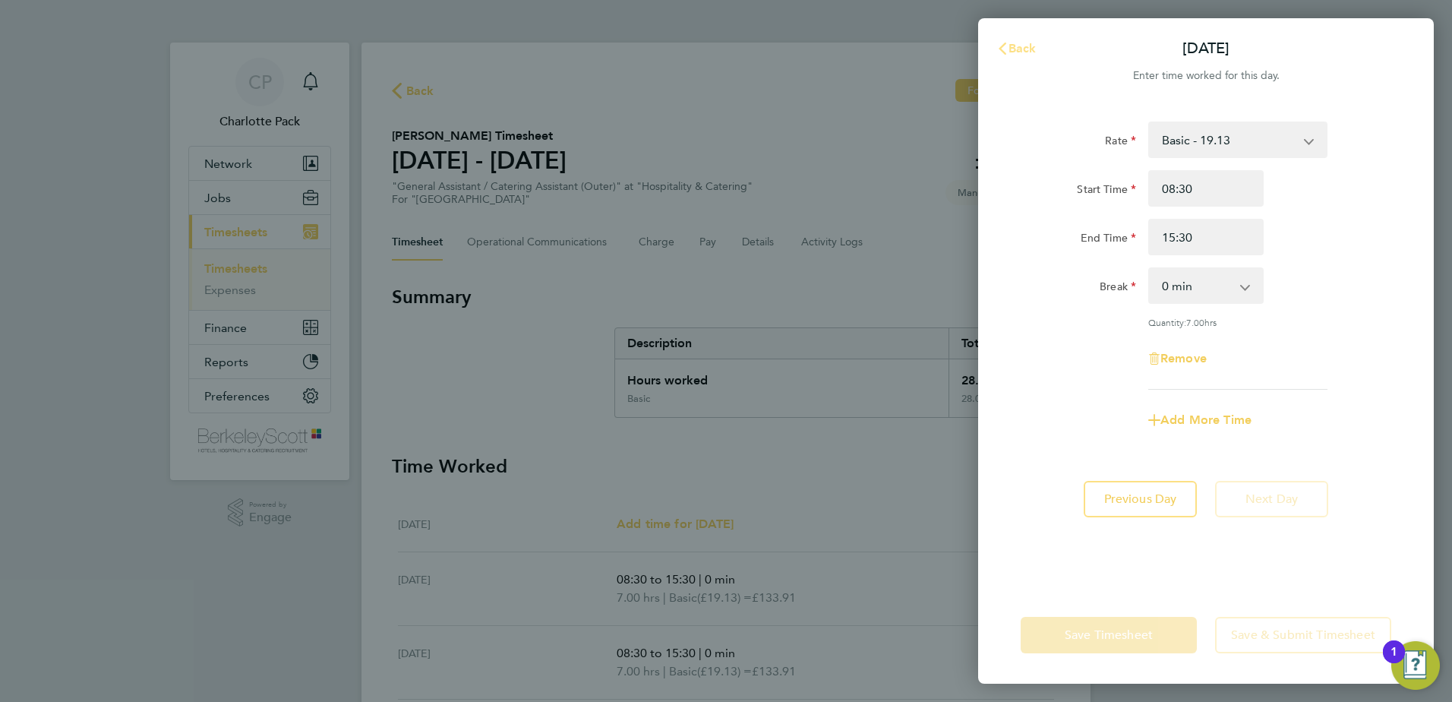
click at [1033, 63] on button "Back" at bounding box center [1016, 48] width 71 height 30
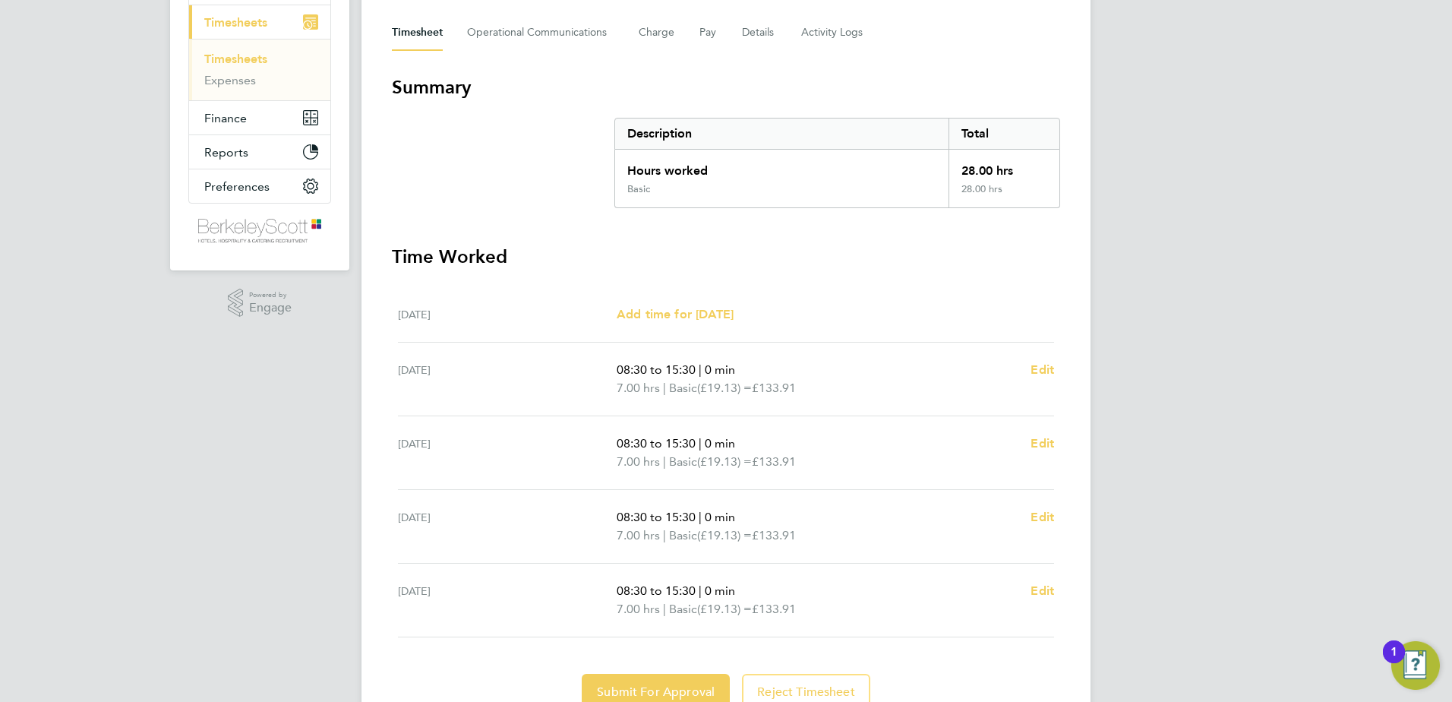
scroll to position [279, 0]
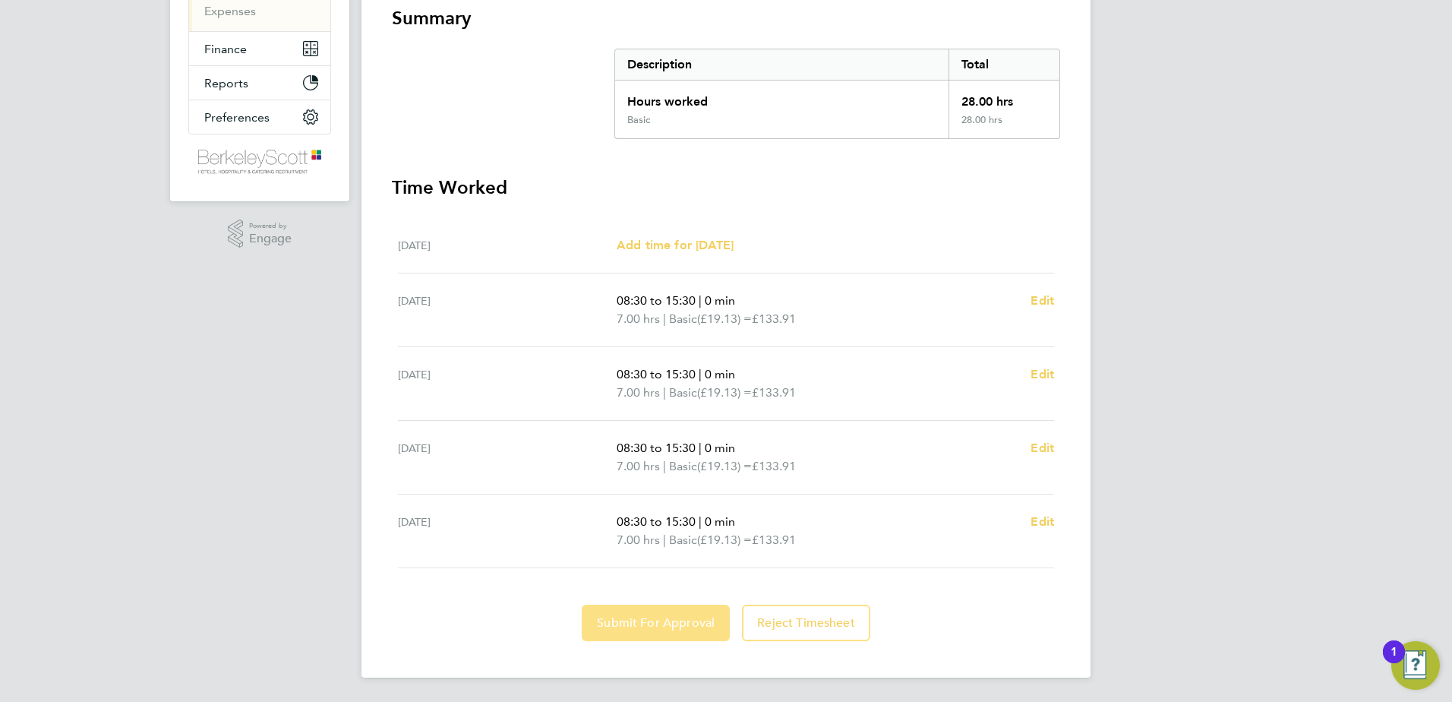
click at [684, 621] on span "Submit For Approval" at bounding box center [656, 622] width 118 height 15
